Goal: Transaction & Acquisition: Book appointment/travel/reservation

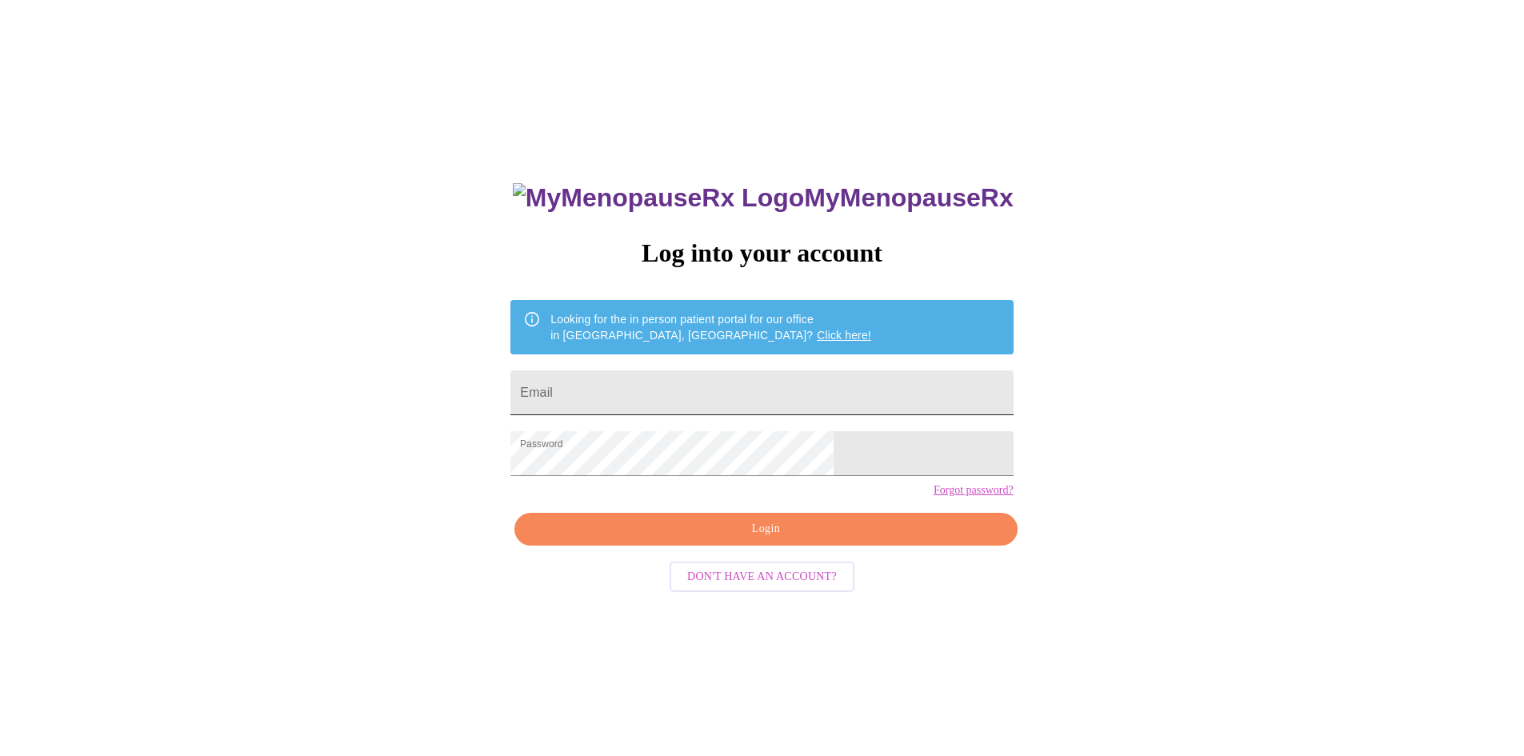
click at [721, 374] on input "Email" at bounding box center [761, 392] width 502 height 45
type input "T"
type input "[EMAIL_ADDRESS][DOMAIN_NAME]"
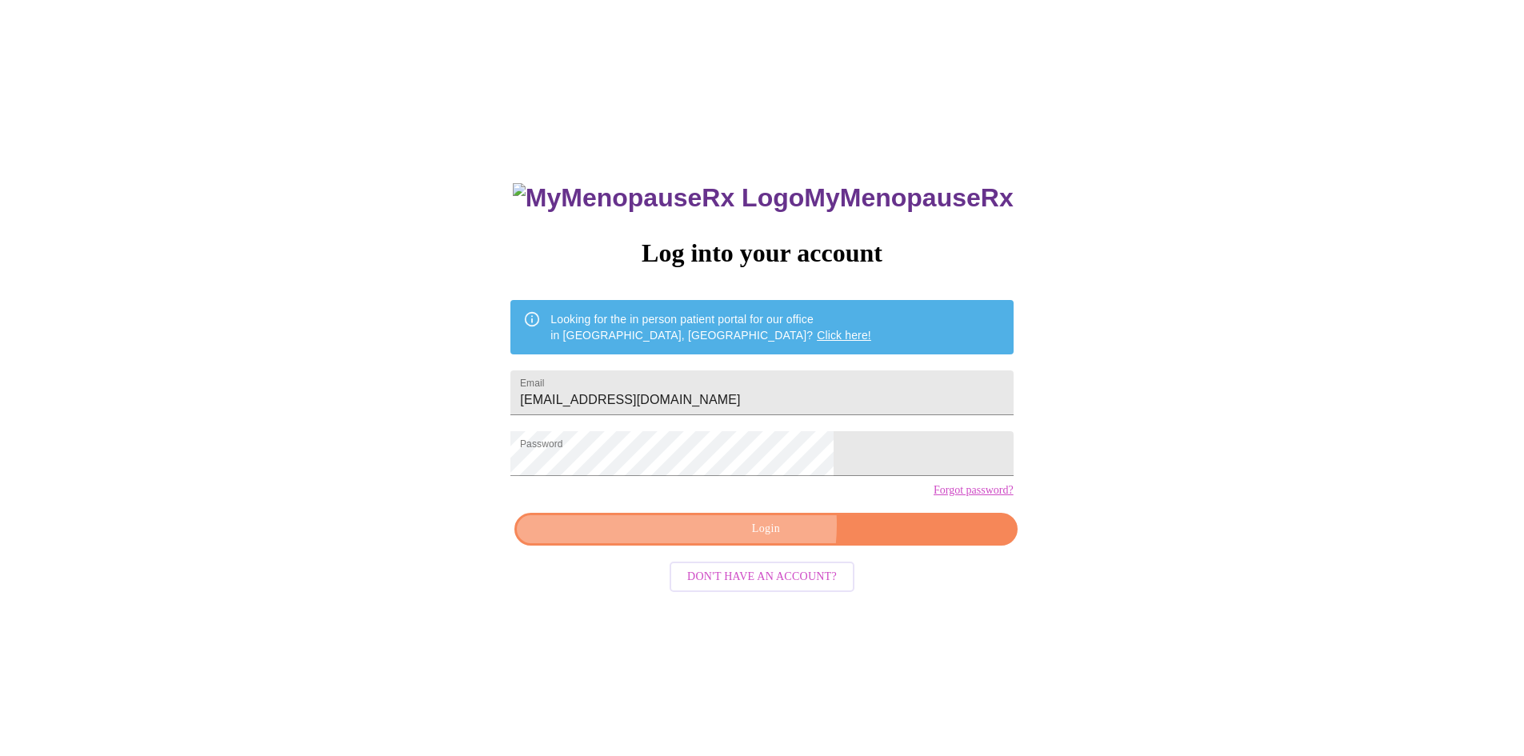
click at [741, 539] on span "Login" at bounding box center [765, 529] width 465 height 20
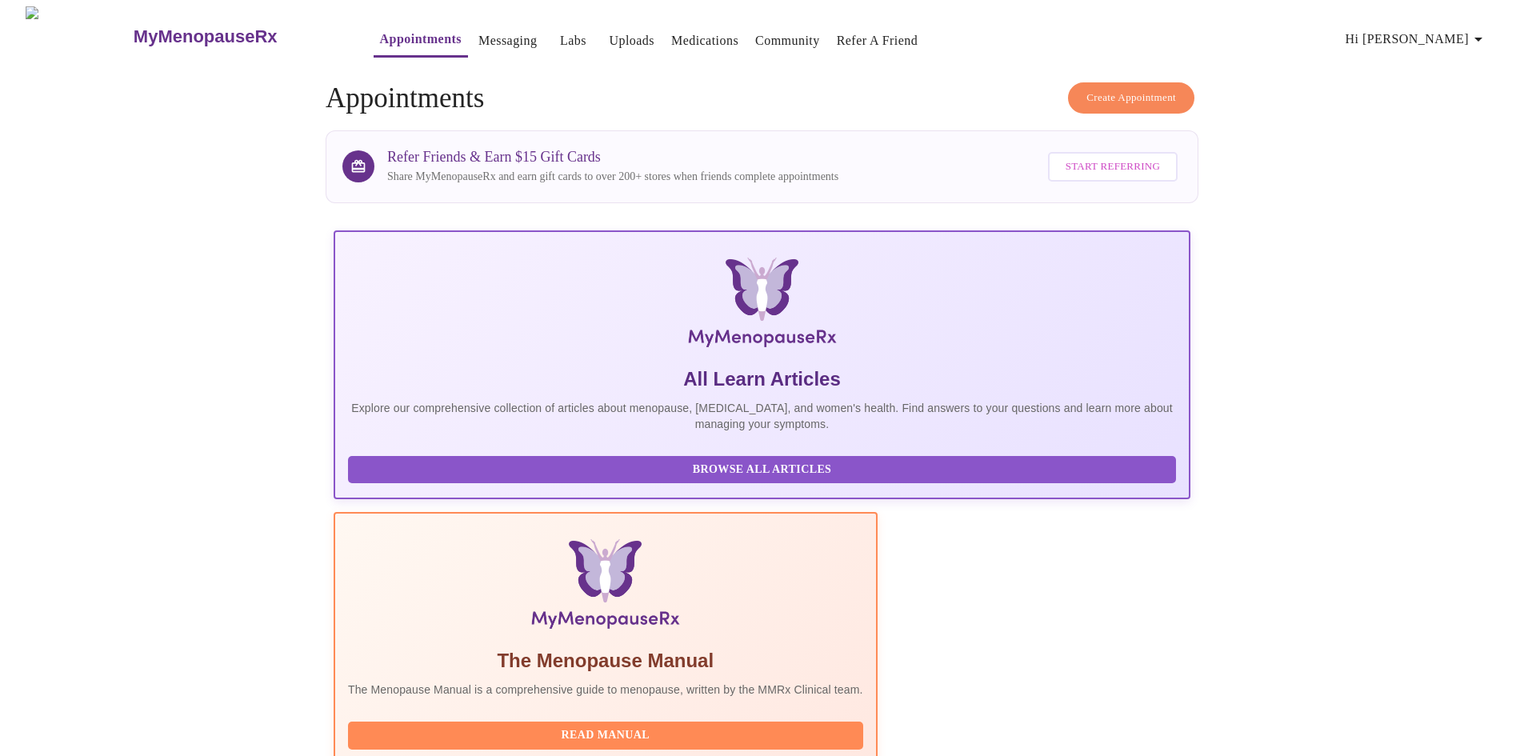
click at [385, 38] on link "Appointments" at bounding box center [421, 39] width 82 height 22
click at [1126, 91] on span "Create Appointment" at bounding box center [1131, 98] width 90 height 18
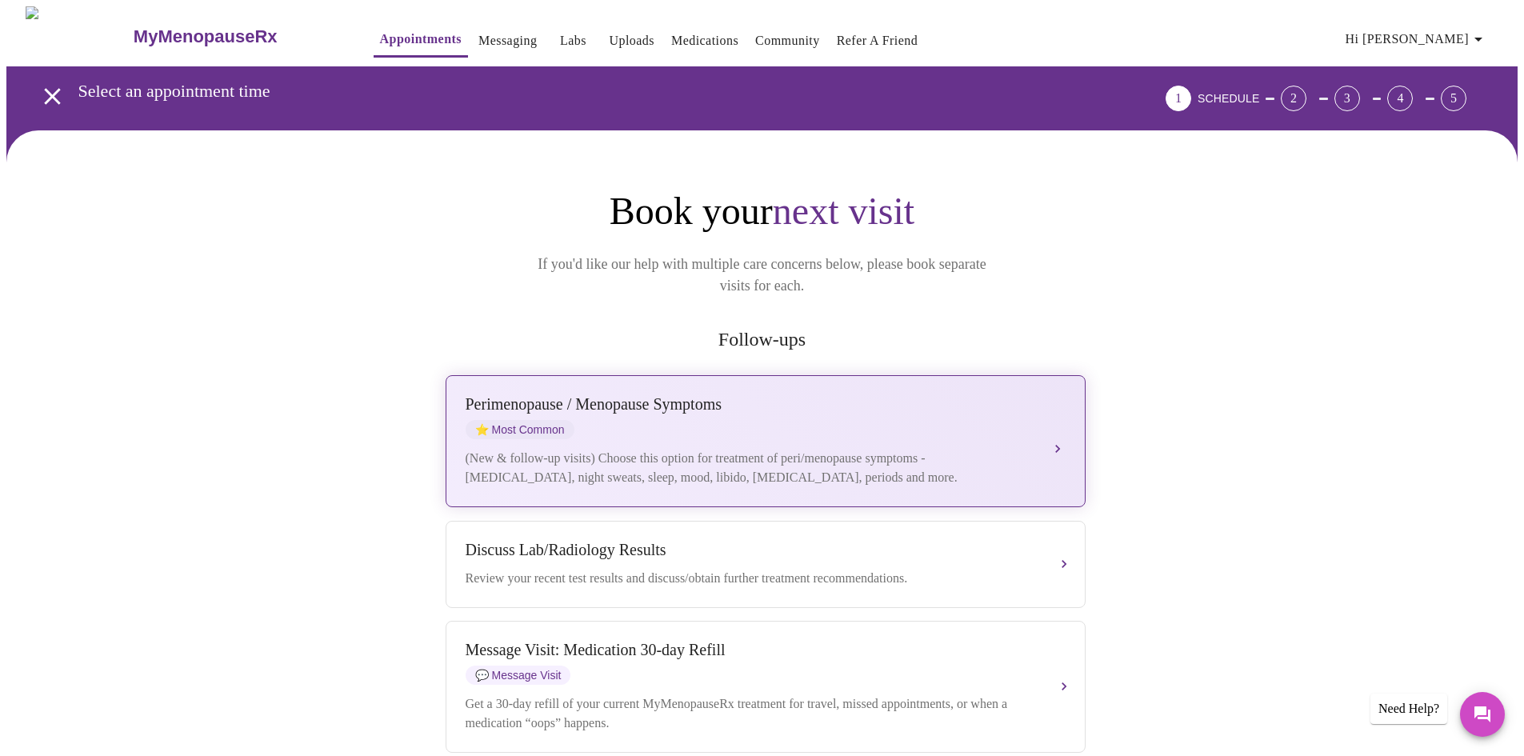
click at [627, 395] on div "Perimenopause / Menopause Symptoms" at bounding box center [749, 404] width 568 height 18
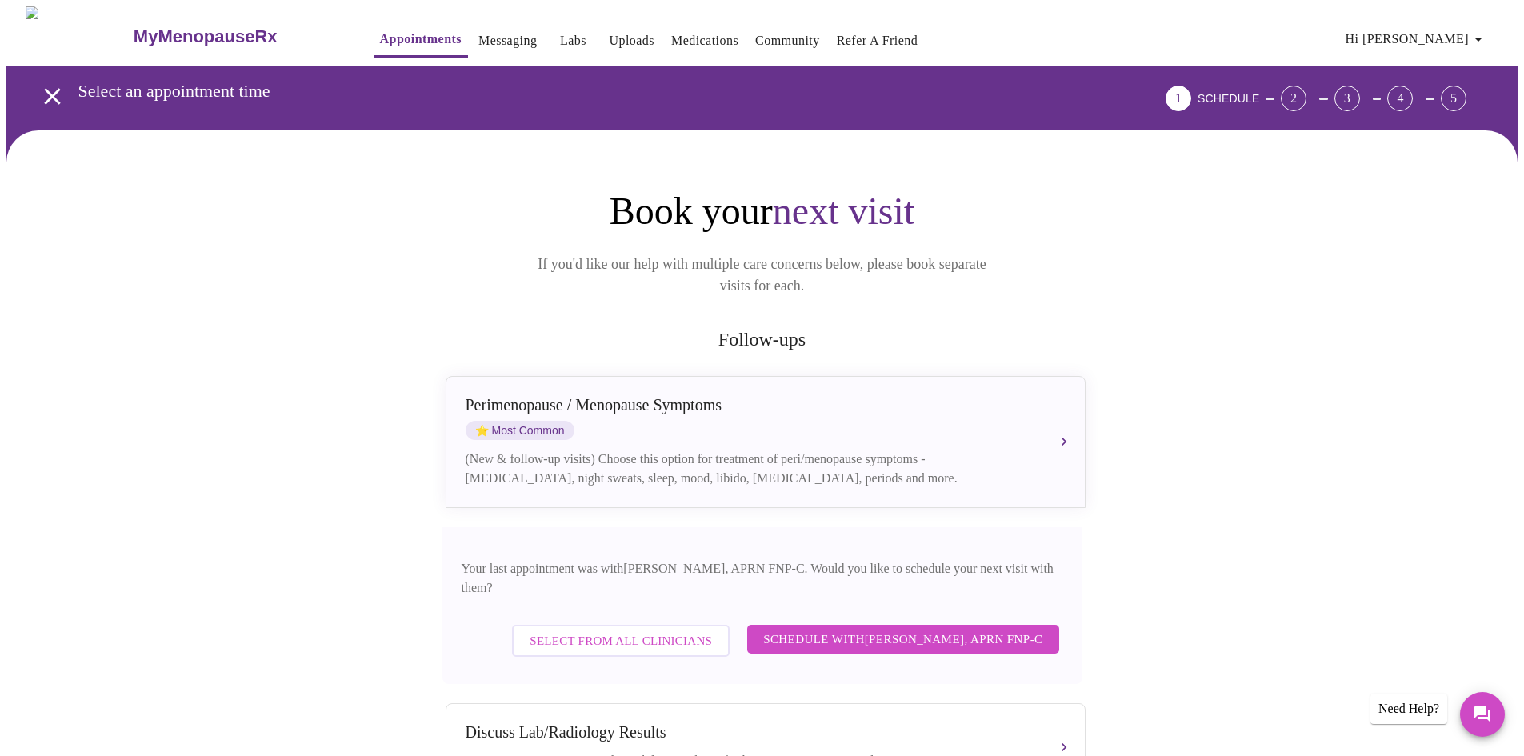
click at [839, 629] on span "Schedule with [PERSON_NAME], APRN FNP-C" at bounding box center [902, 639] width 279 height 21
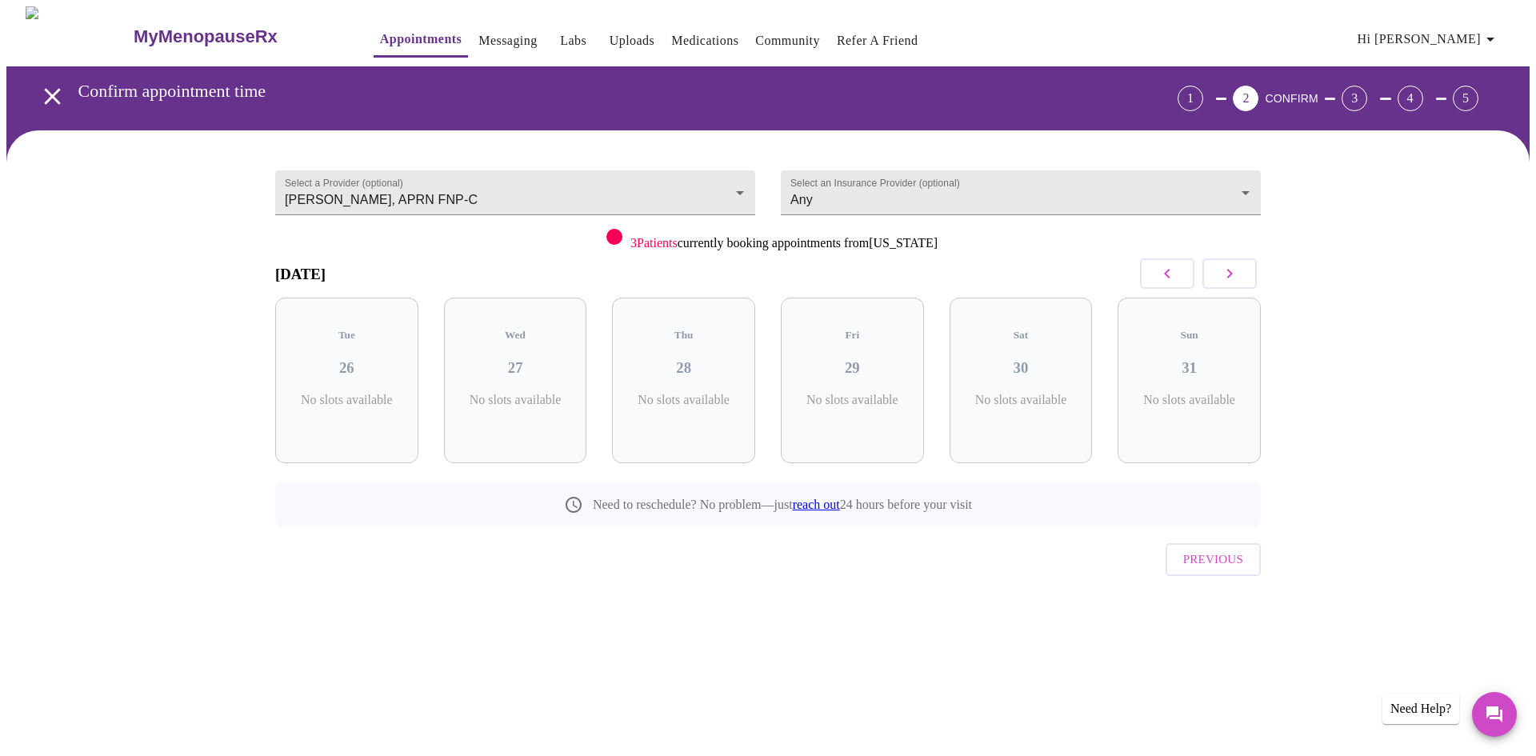
click at [1227, 275] on icon "button" at bounding box center [1229, 273] width 19 height 19
click at [1181, 410] on span "( 1 Total)" at bounding box center [1195, 416] width 38 height 12
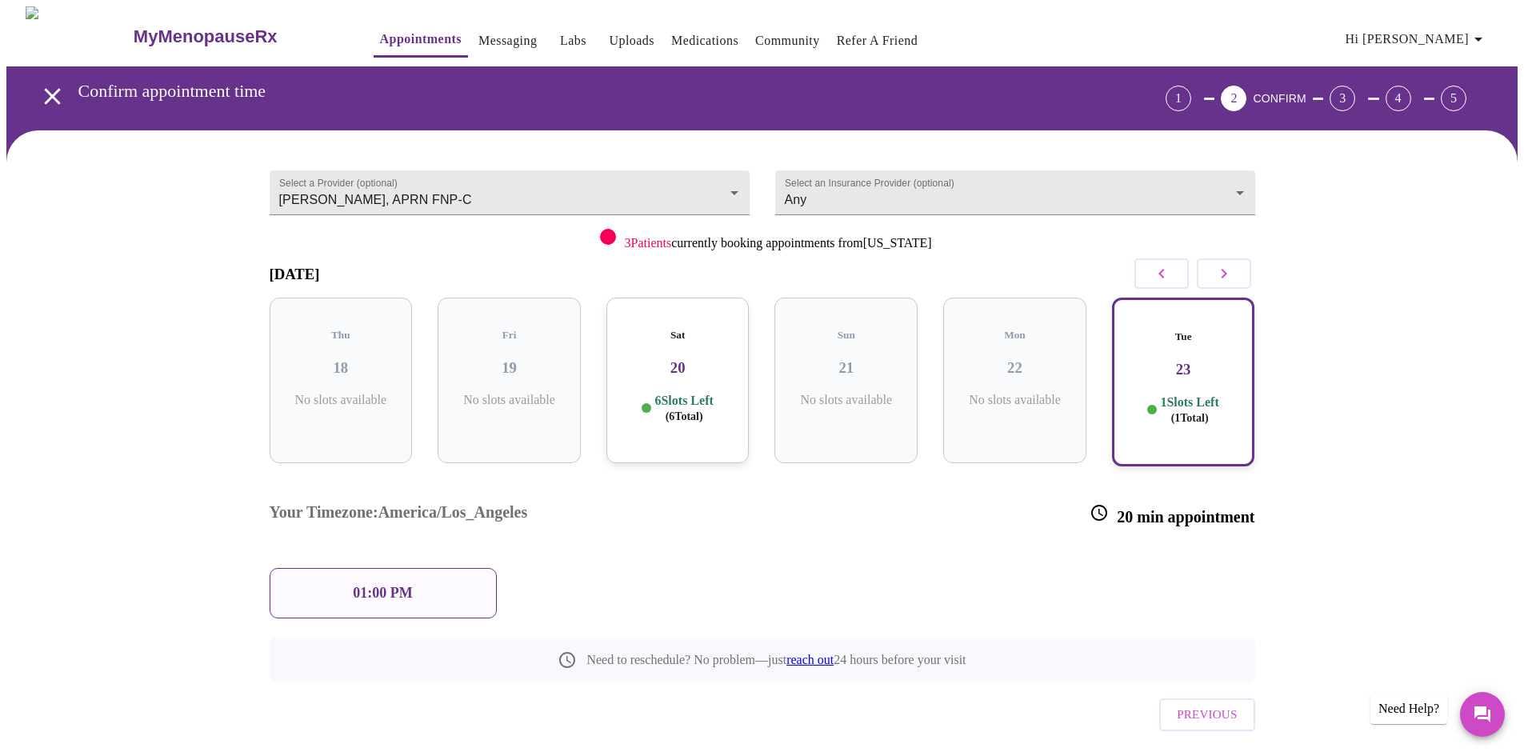
click at [685, 359] on h3 "20" at bounding box center [678, 368] width 118 height 18
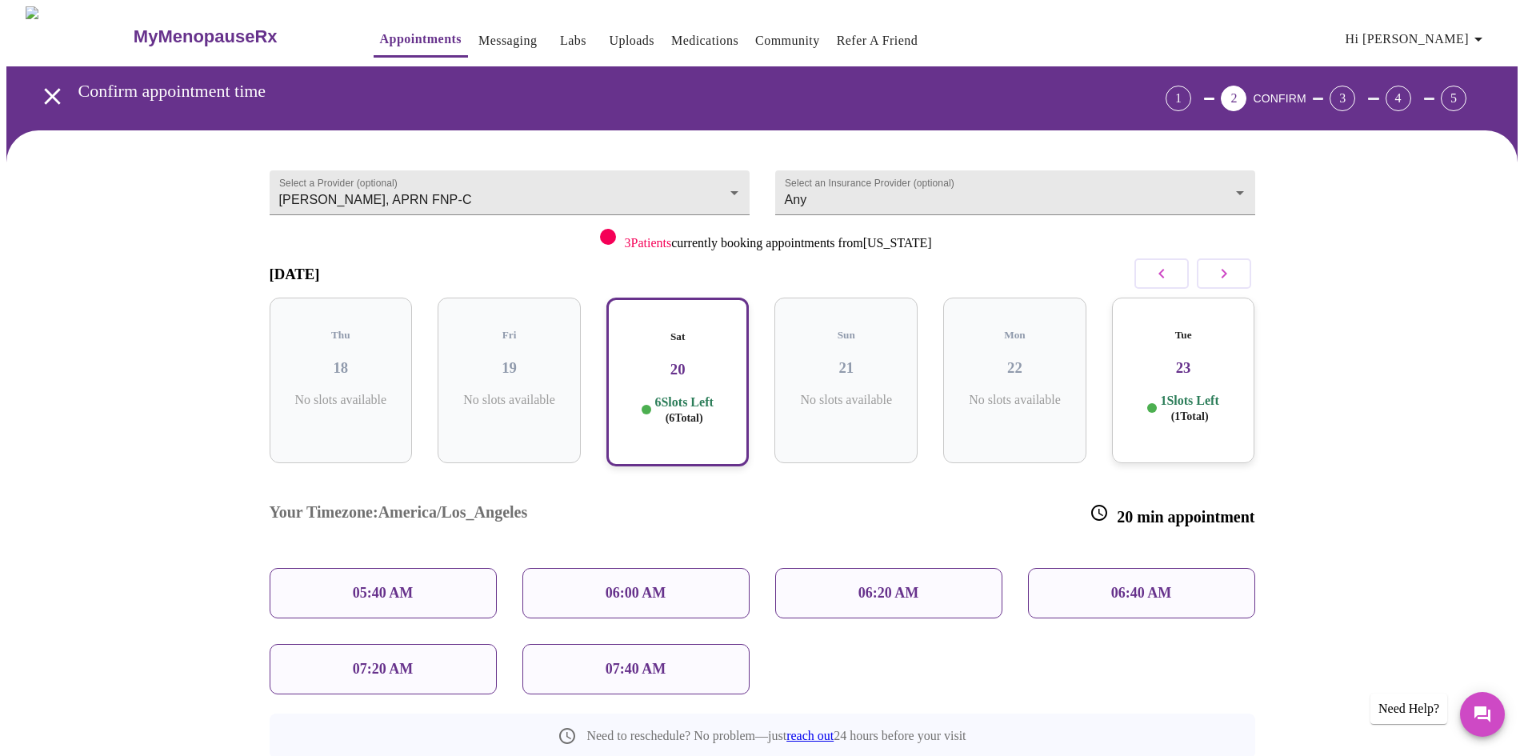
click at [1186, 393] on p "1 Slots Left ( 1 Total)" at bounding box center [1189, 408] width 58 height 31
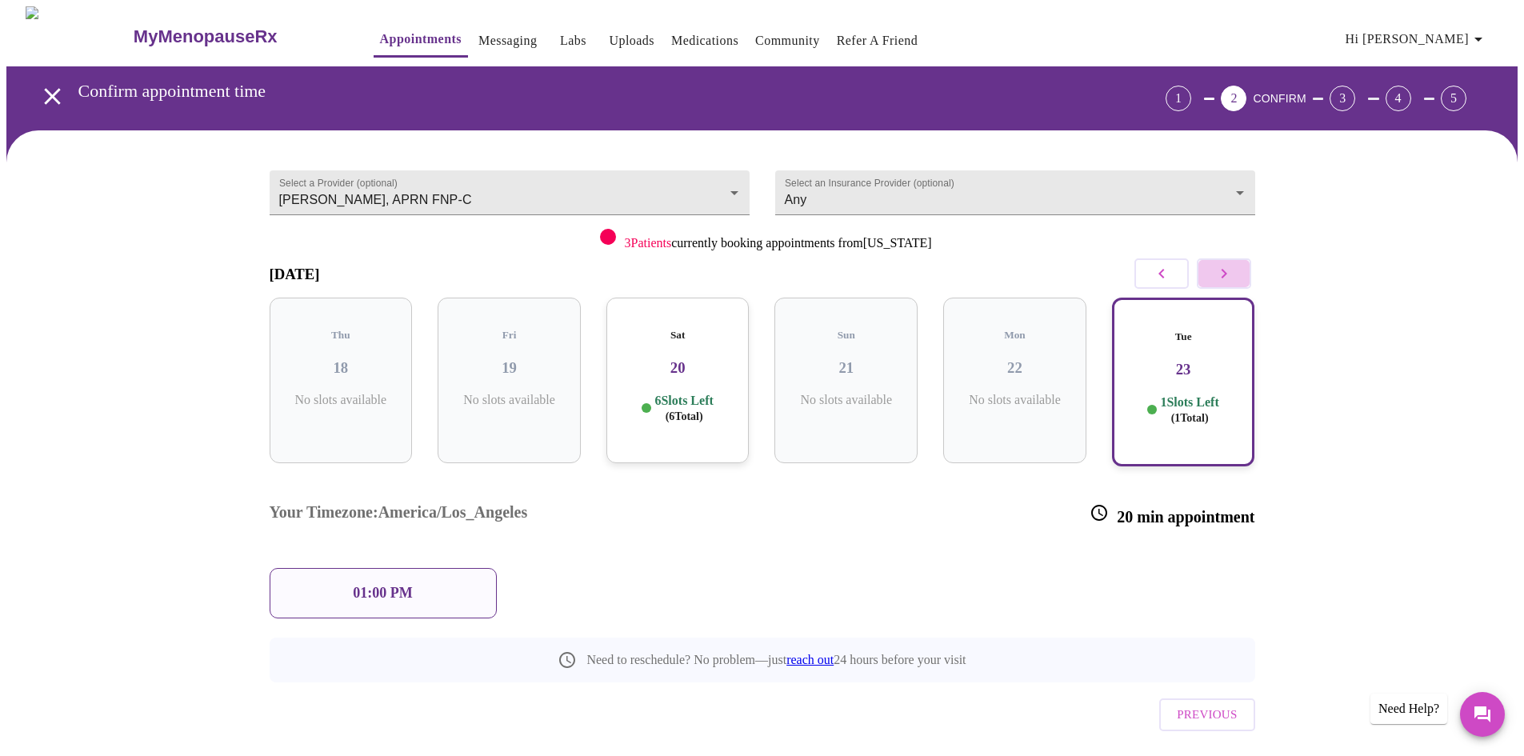
click at [1219, 270] on icon "button" at bounding box center [1223, 273] width 19 height 19
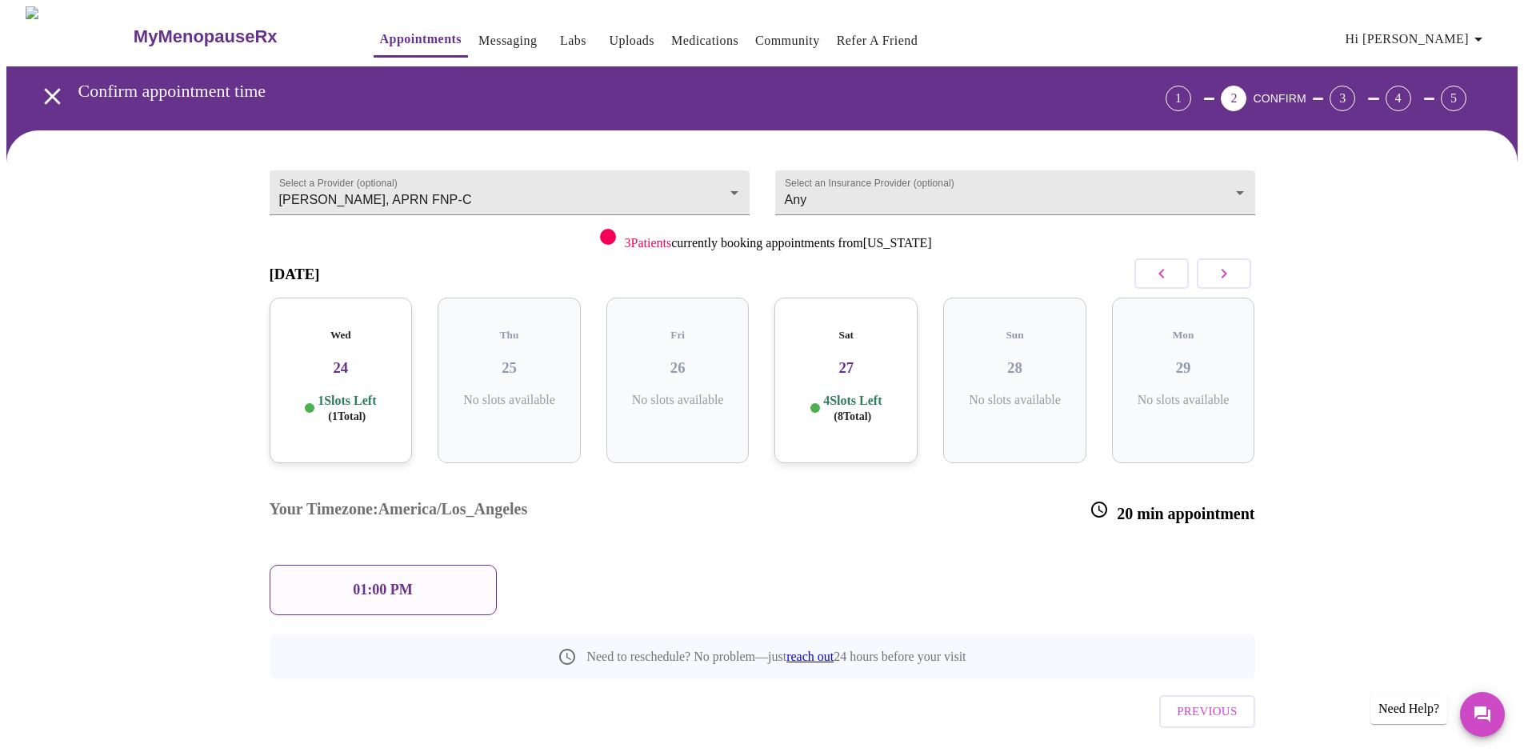
click at [310, 374] on div "Wed 24 1 Slots Left ( 1 Total)" at bounding box center [341, 381] width 143 height 166
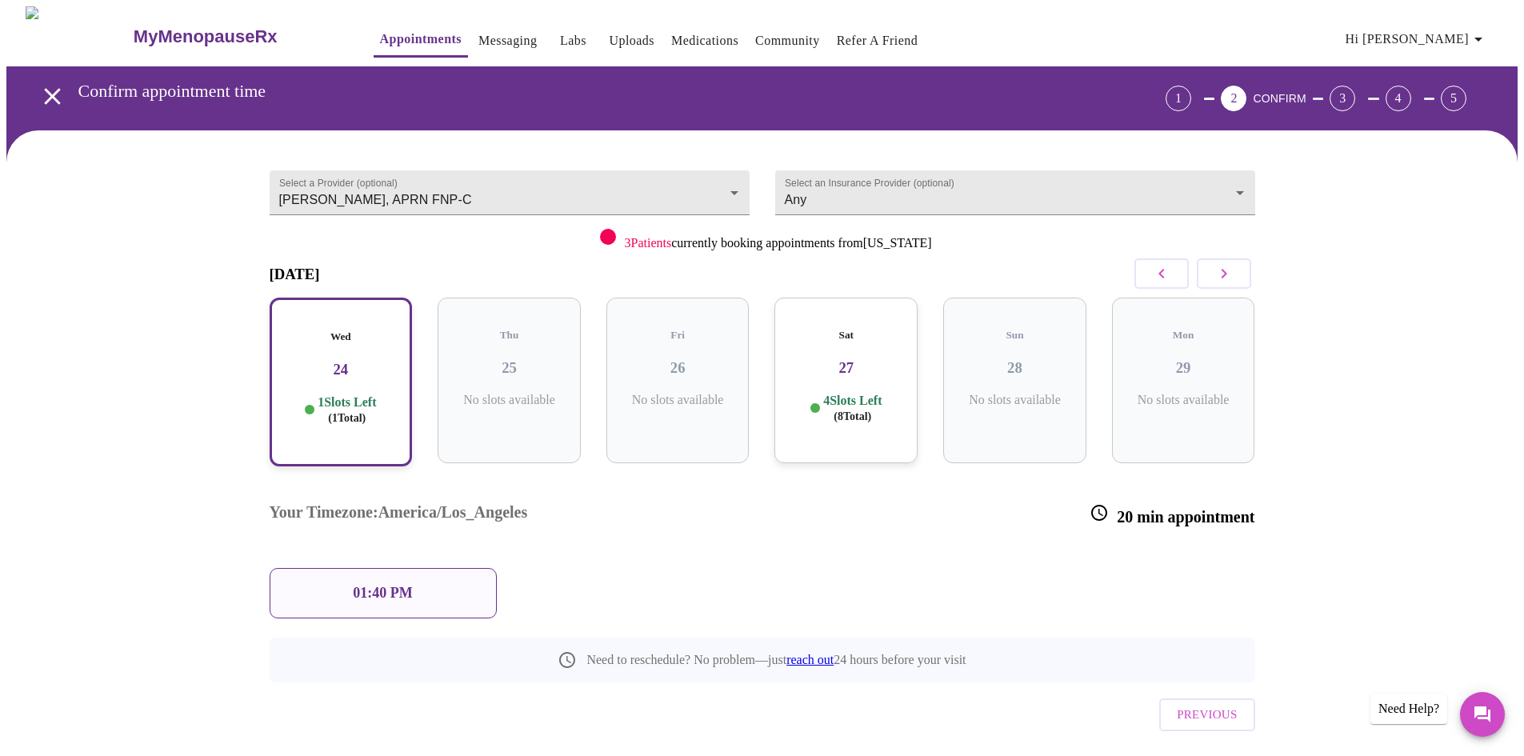
click at [1161, 278] on icon "button" at bounding box center [1161, 273] width 19 height 19
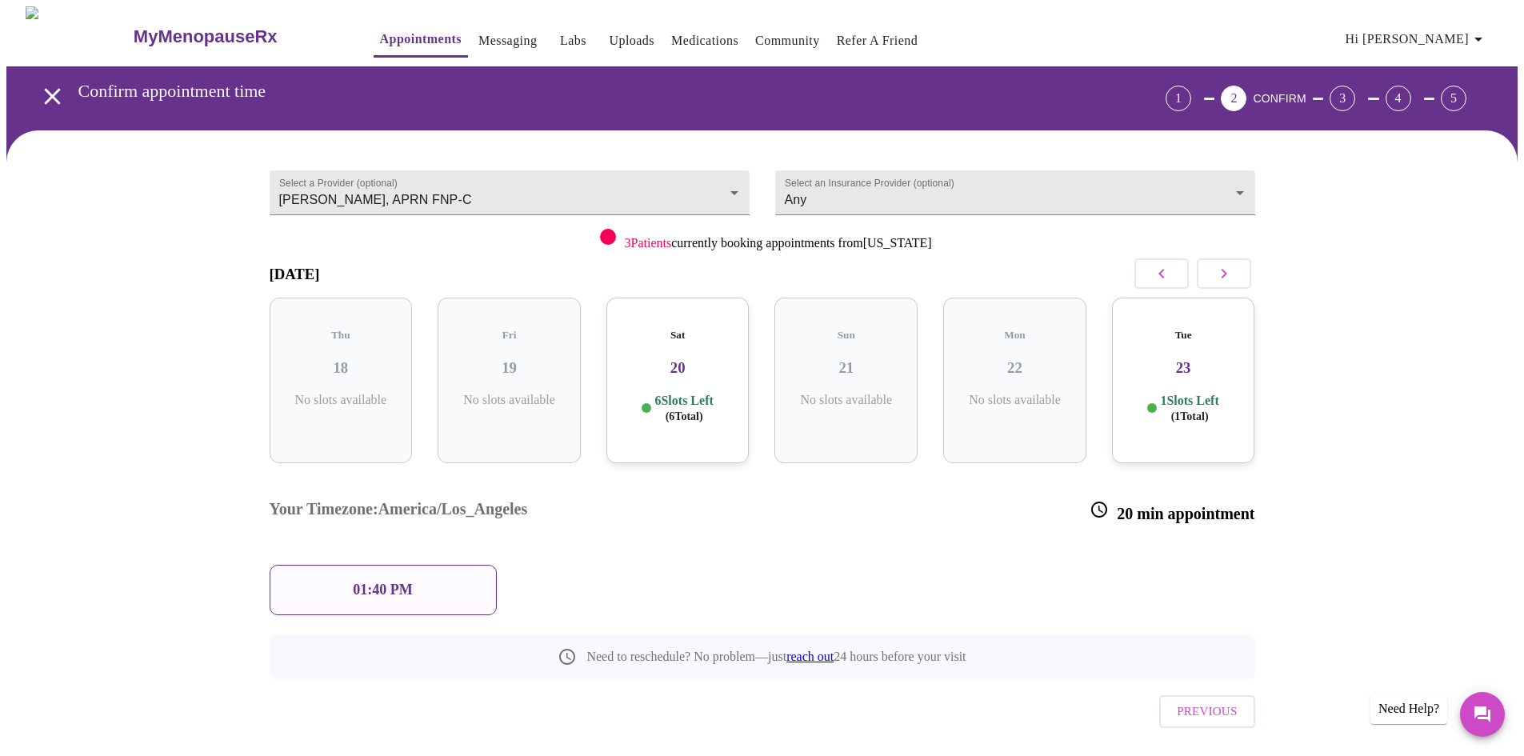
click at [1201, 359] on h3 "23" at bounding box center [1183, 368] width 118 height 18
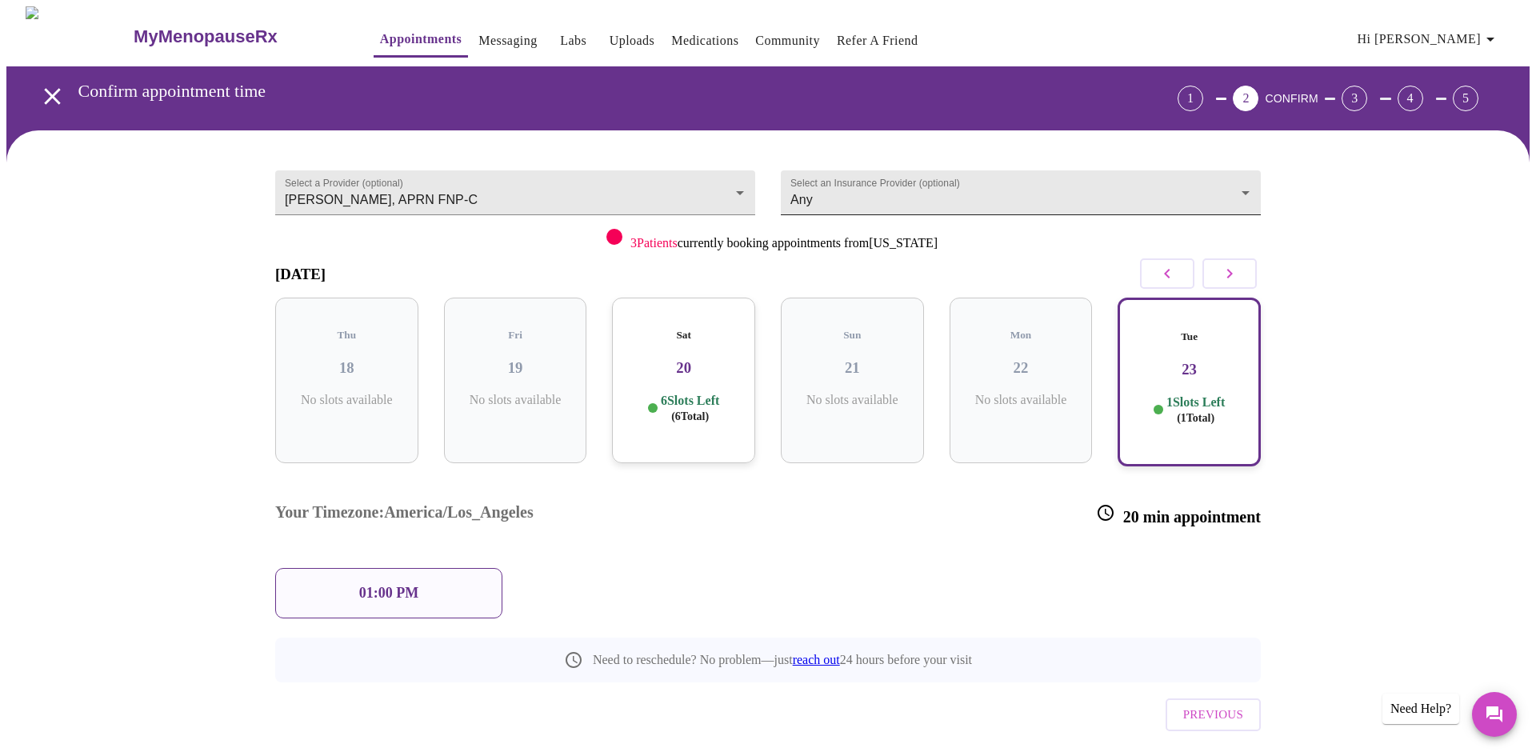
click at [1231, 180] on body "MyMenopauseRx Appointments Messaging Labs Uploads Medications Community Refer a…" at bounding box center [767, 408] width 1523 height 805
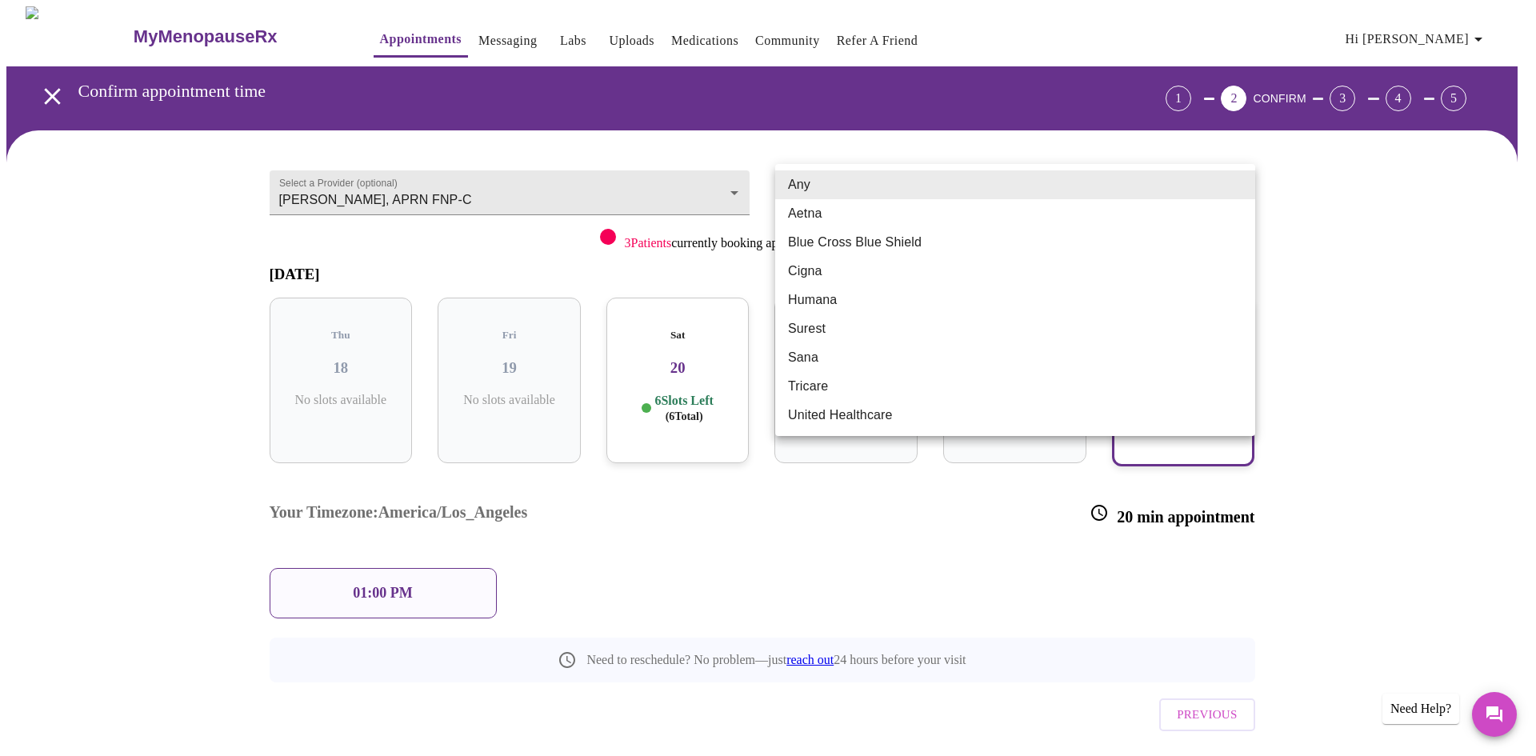
click at [1378, 272] on div at bounding box center [768, 378] width 1536 height 756
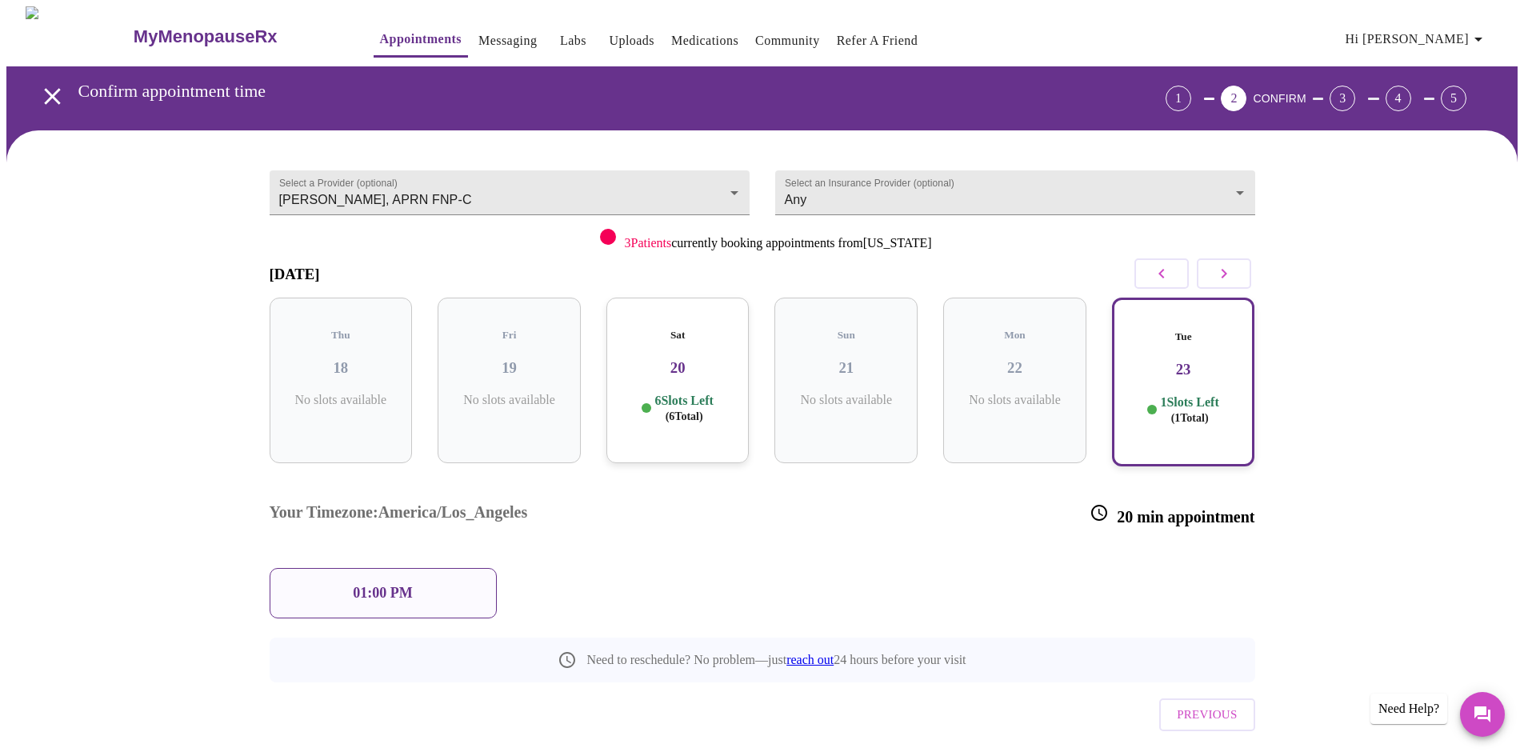
click at [346, 568] on div "01:00 PM" at bounding box center [383, 593] width 227 height 50
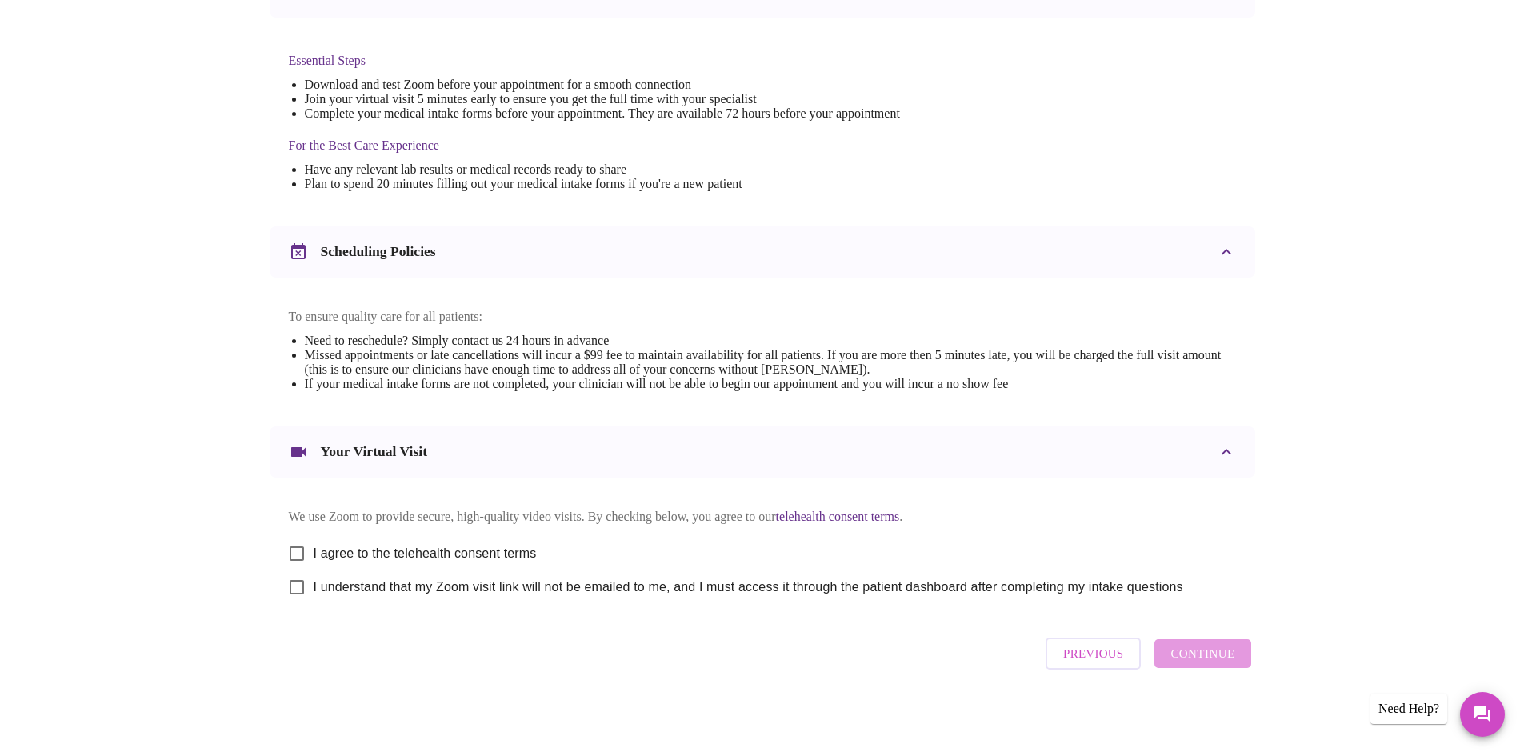
scroll to position [404, 0]
click at [292, 540] on input "I agree to the telehealth consent terms" at bounding box center [297, 554] width 34 height 34
checkbox input "true"
click at [296, 589] on input "I understand that my Zoom visit link will not be emailed to me, and I must acce…" at bounding box center [297, 587] width 34 height 34
checkbox input "true"
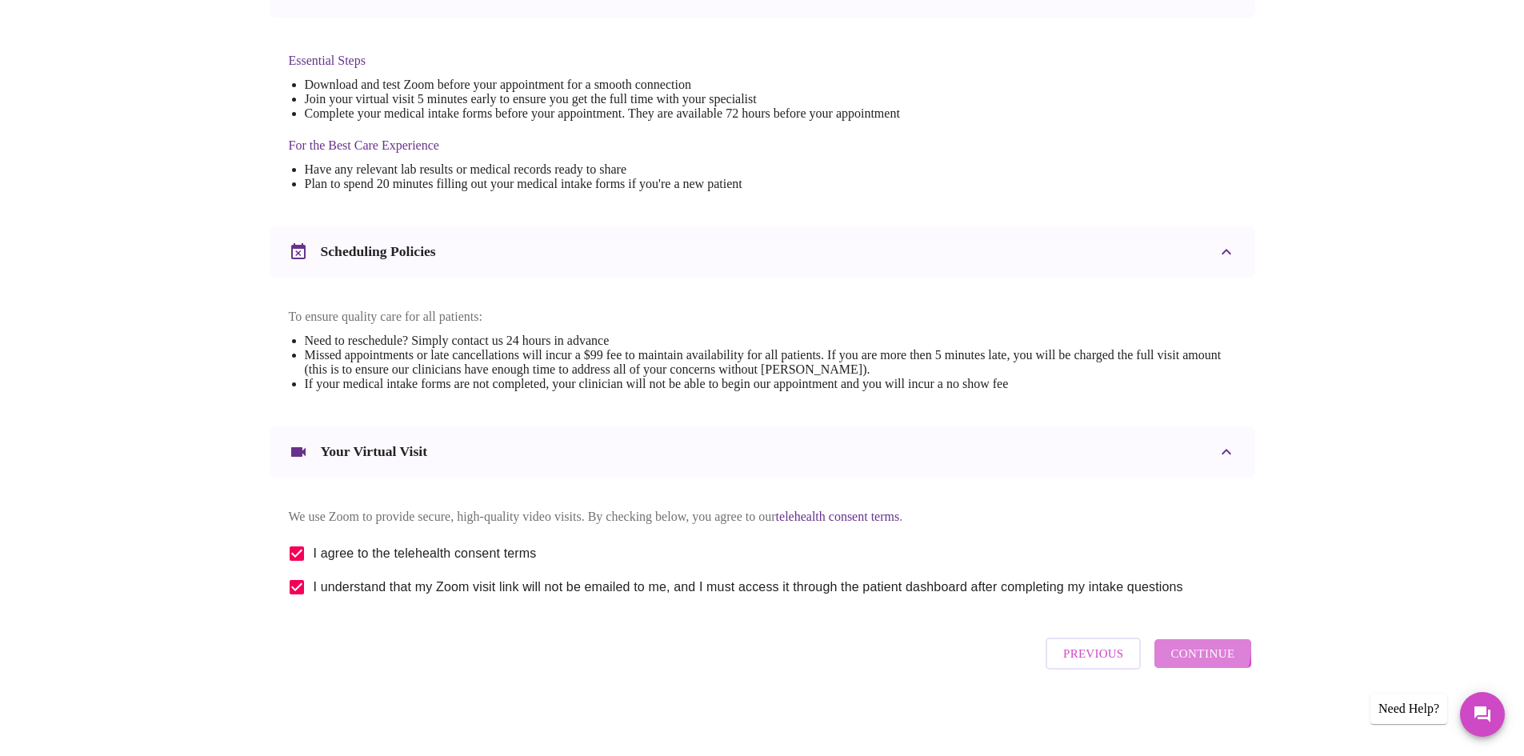
click at [1191, 654] on span "Continue" at bounding box center [1202, 653] width 64 height 21
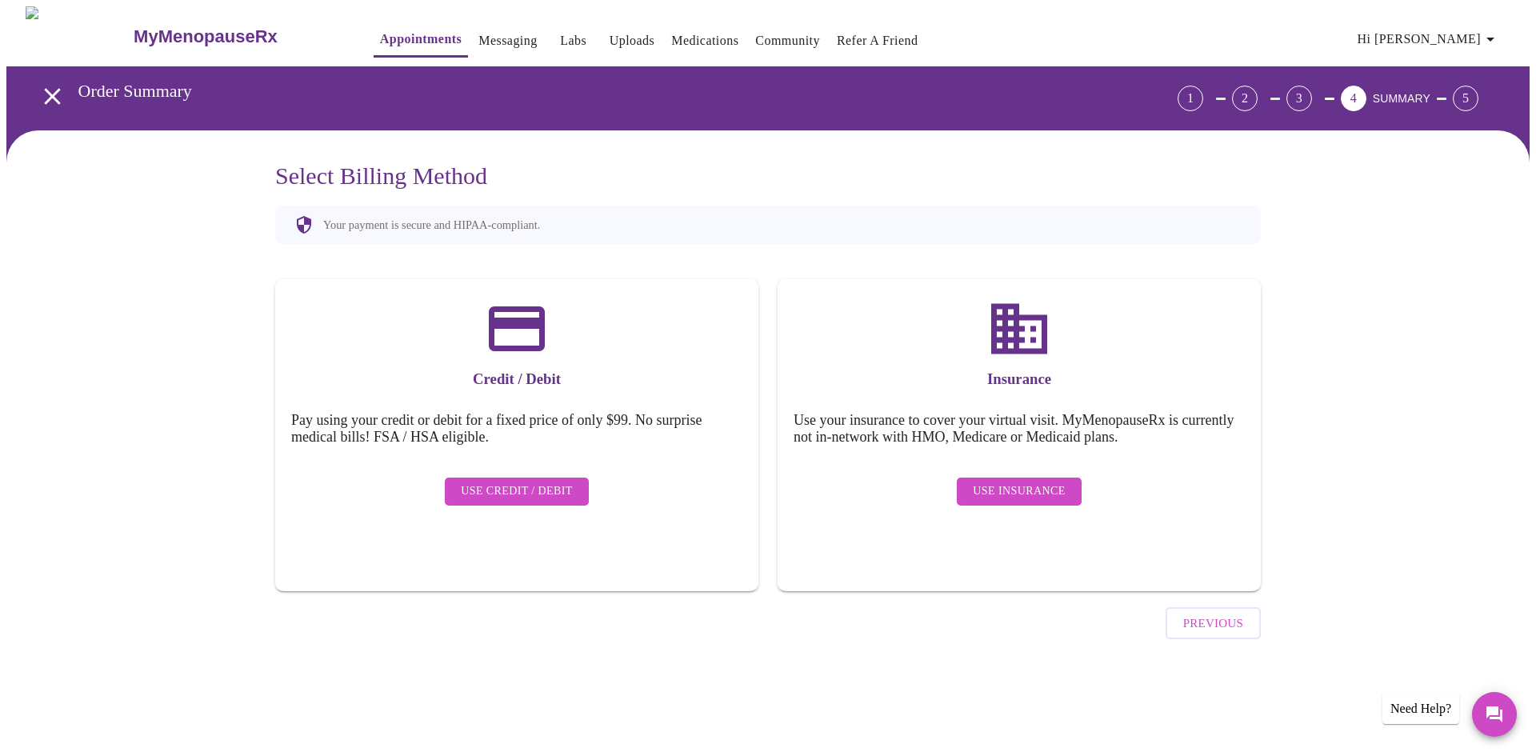
click at [1018, 481] on span "Use Insurance" at bounding box center [1019, 491] width 92 height 20
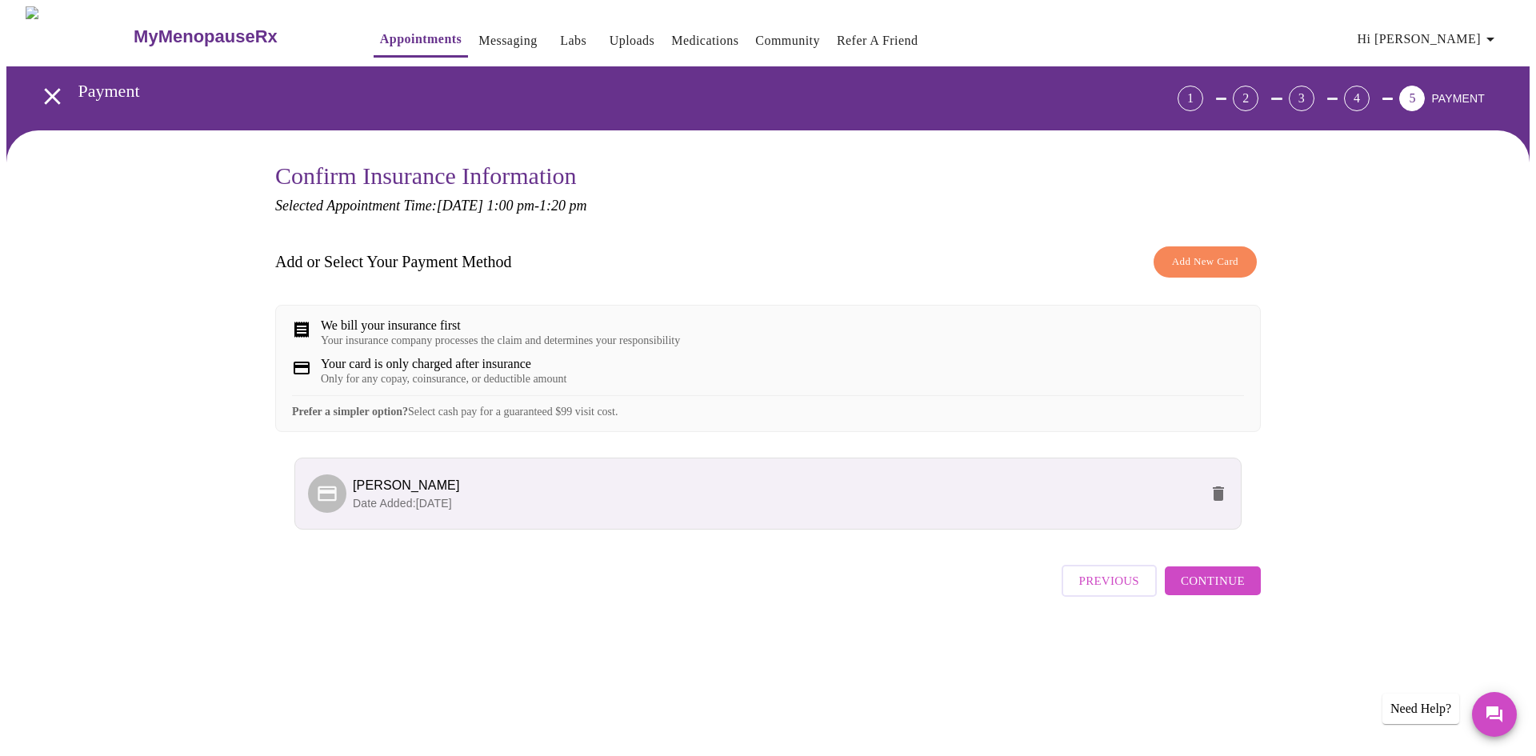
click at [1200, 591] on span "Continue" at bounding box center [1212, 580] width 64 height 21
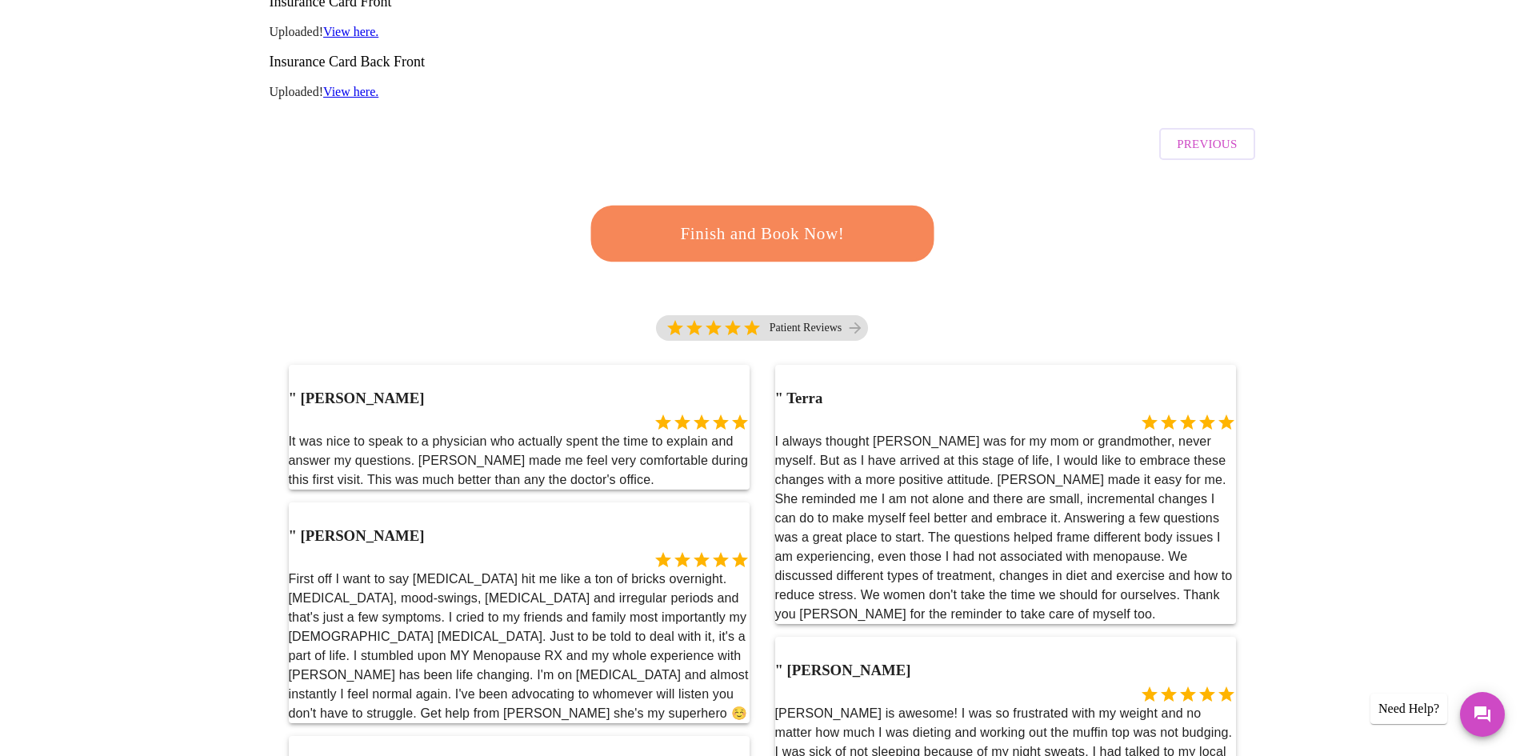
scroll to position [400, 0]
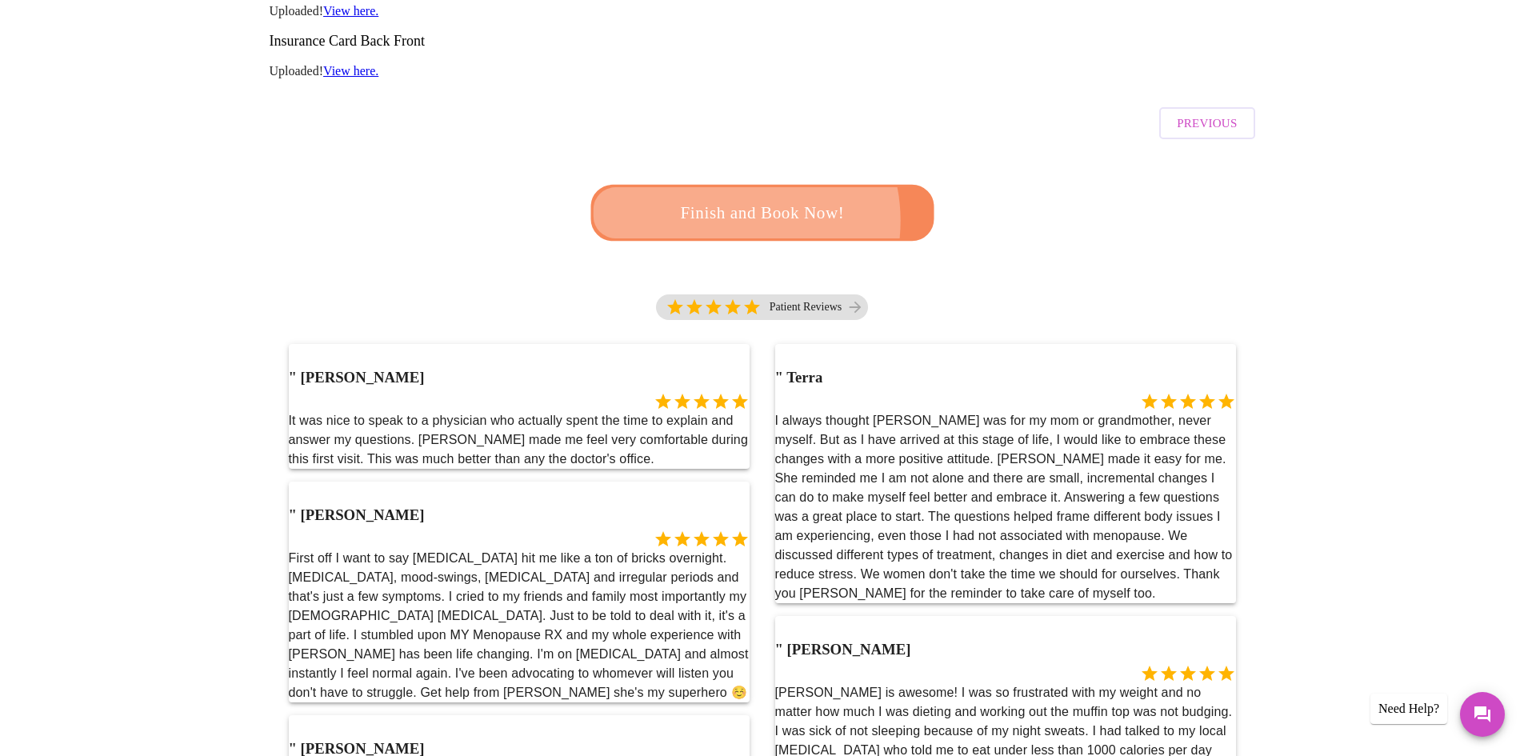
click at [725, 198] on span "Finish and Book Now!" at bounding box center [761, 213] width 307 height 30
